Goal: Find specific page/section: Find specific page/section

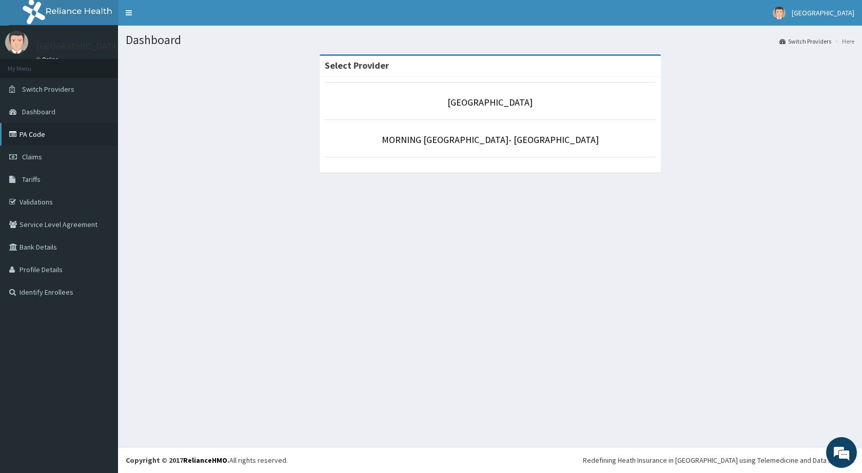
click at [57, 141] on link "PA Code" at bounding box center [59, 134] width 118 height 23
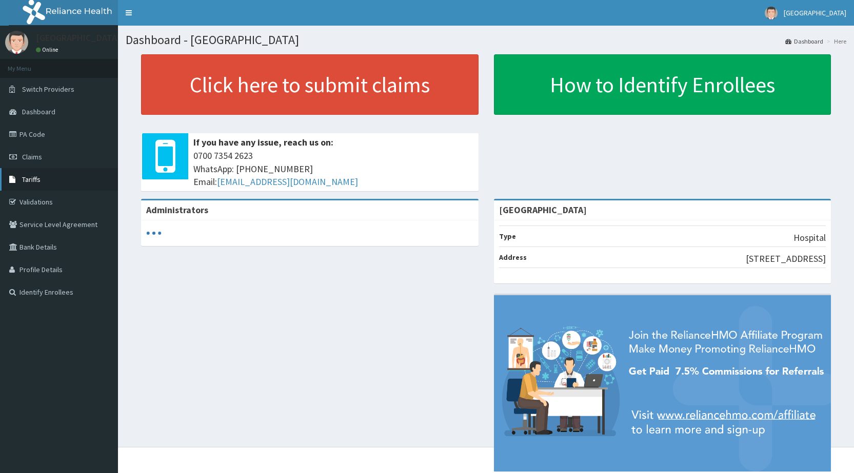
click at [32, 183] on span "Tariffs" at bounding box center [31, 179] width 18 height 9
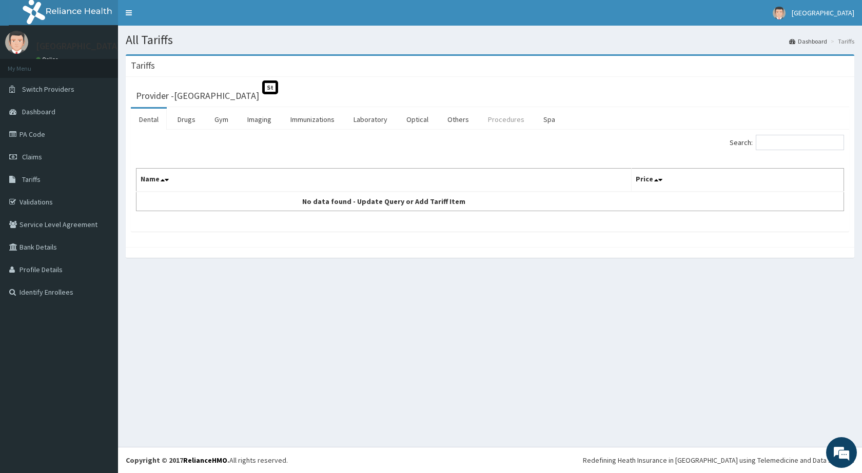
click at [502, 118] on link "Procedures" at bounding box center [506, 120] width 53 height 22
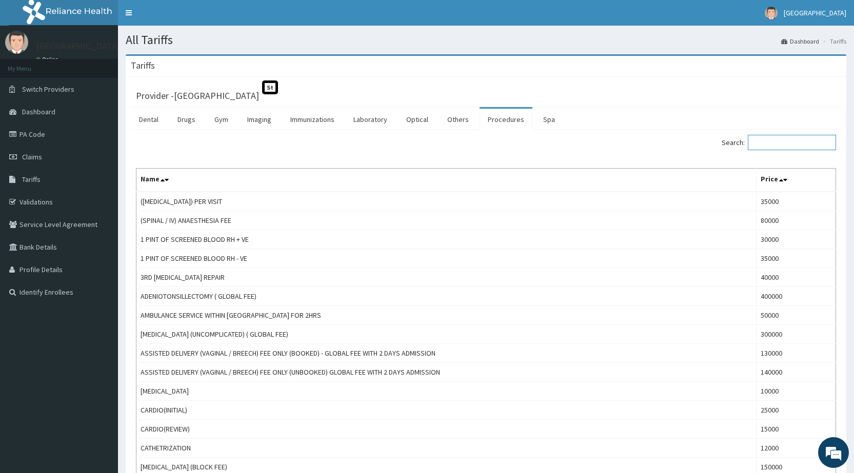
click at [773, 143] on input "Search:" at bounding box center [792, 142] width 88 height 15
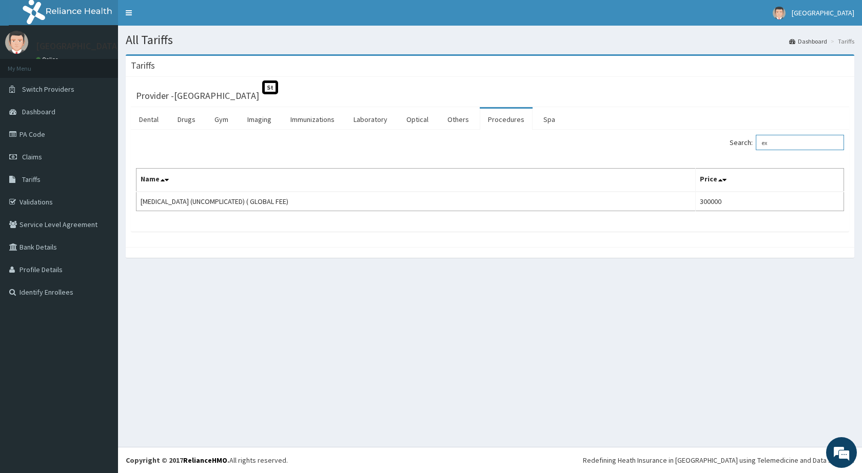
type input "e"
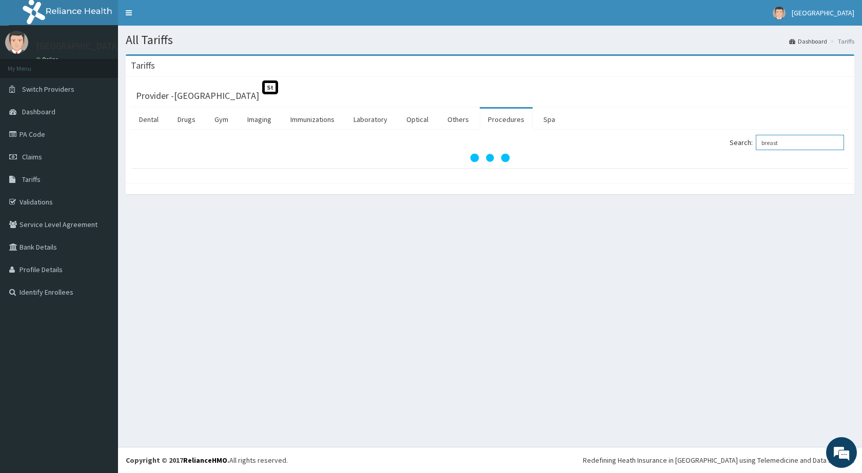
type input "breast"
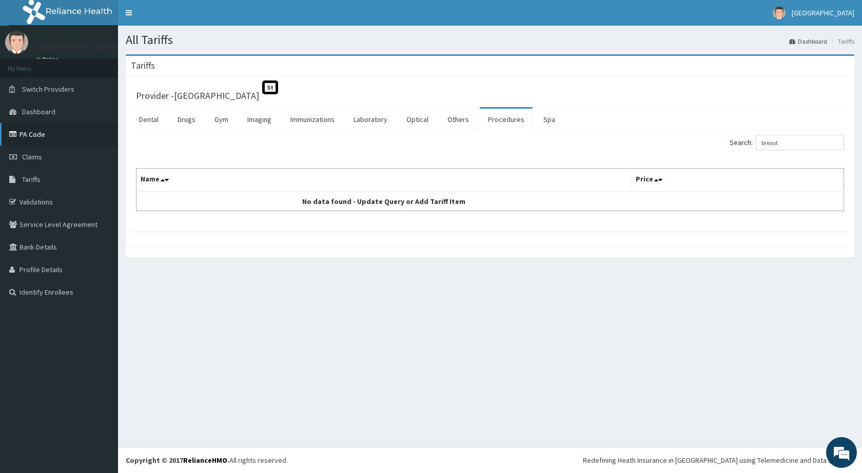
click at [46, 133] on link "PA Code" at bounding box center [59, 134] width 118 height 23
